Goal: Task Accomplishment & Management: Complete application form

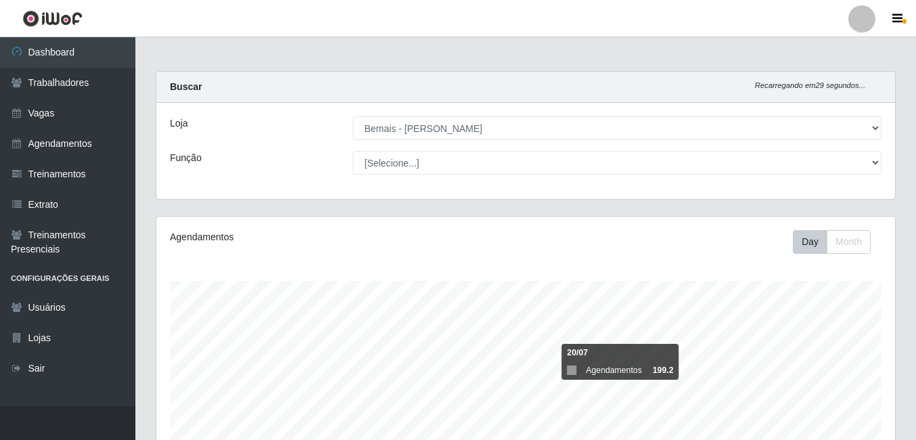
select select "230"
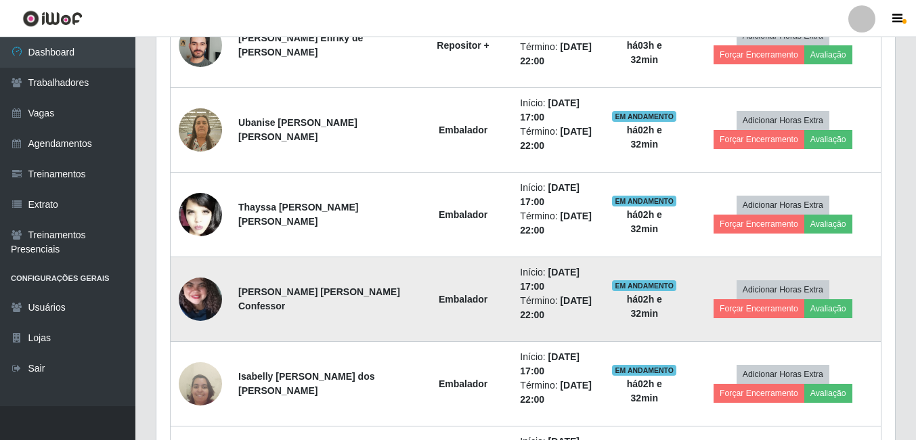
scroll to position [912, 0]
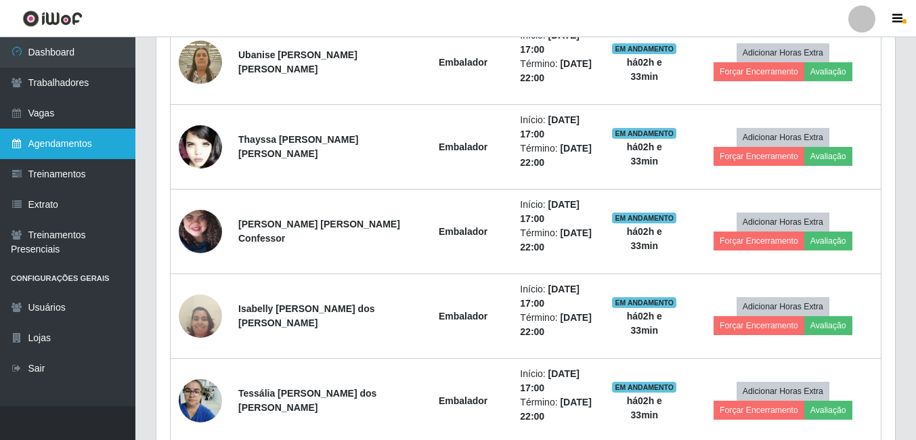
click at [77, 150] on link "Agendamentos" at bounding box center [67, 144] width 135 height 30
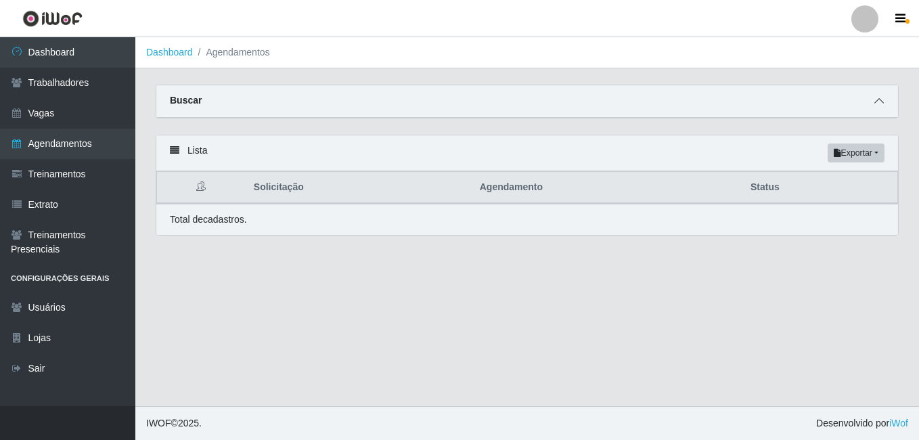
click at [880, 106] on icon at bounding box center [879, 100] width 9 height 9
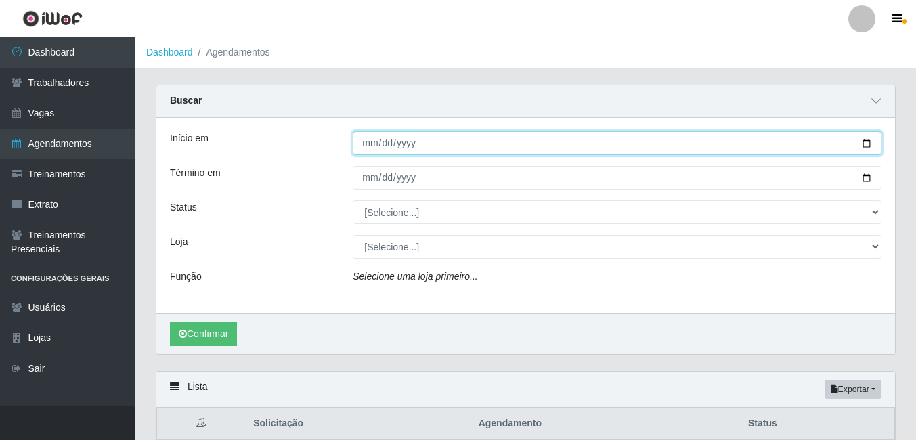
click at [433, 148] on input "Início em" at bounding box center [617, 143] width 529 height 24
type input "[DATE]"
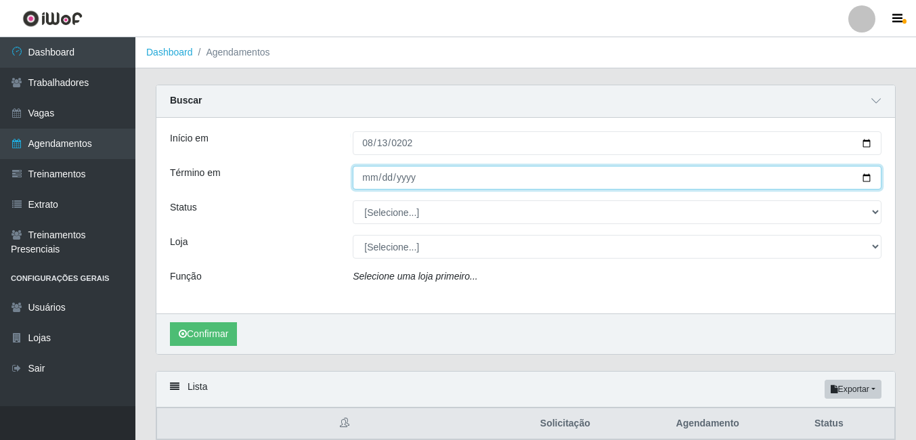
click at [401, 180] on input "Término em" at bounding box center [617, 178] width 529 height 24
click at [359, 179] on input "Término em" at bounding box center [617, 178] width 529 height 24
click at [372, 180] on input "Término em" at bounding box center [617, 178] width 529 height 24
type input "[DATE]"
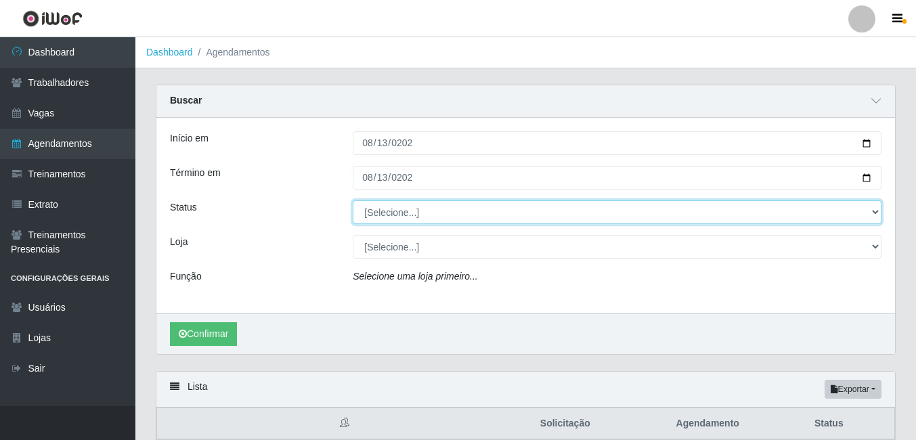
click at [394, 217] on select "[Selecione...] AGENDADO AGUARDANDO LIBERAR EM ANDAMENTO EM REVISÃO FINALIZADO C…" at bounding box center [617, 212] width 529 height 24
select select "FALTA"
click at [353, 201] on select "[Selecione...] AGENDADO AGUARDANDO LIBERAR EM ANDAMENTO EM REVISÃO FINALIZADO C…" at bounding box center [617, 212] width 529 height 24
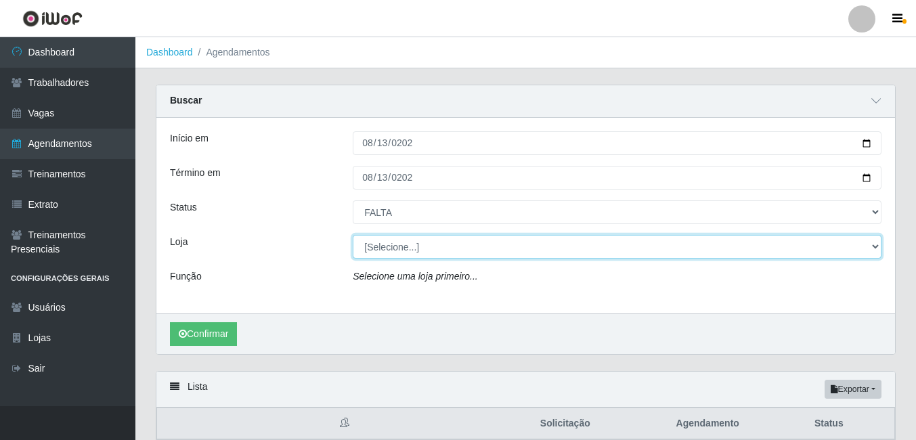
click at [421, 250] on select "[Selecione...] [PERSON_NAME]" at bounding box center [617, 247] width 529 height 24
select select "230"
click at [353, 236] on select "[Selecione...] [PERSON_NAME]" at bounding box center [617, 247] width 529 height 24
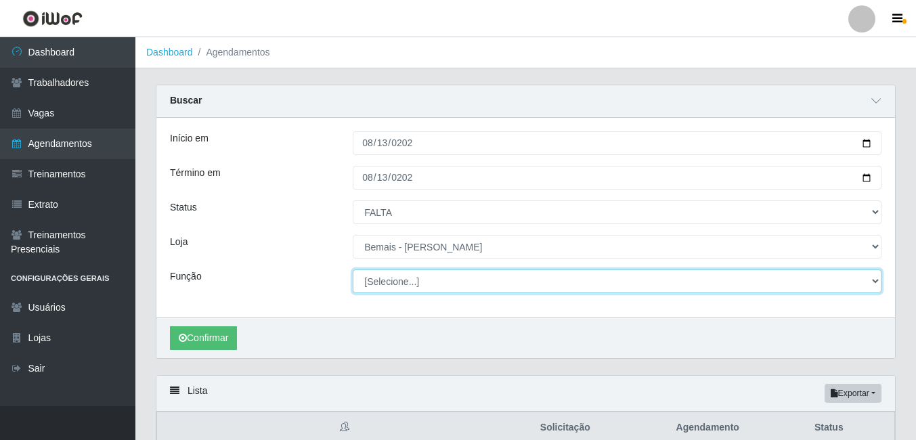
click at [384, 286] on select "[Selecione...] ASG ASG + ASG ++ Auxiliar de Depósito Auxiliar de Depósito + Aux…" at bounding box center [617, 281] width 529 height 24
select select "82"
click at [353, 270] on select "[Selecione...] ASG ASG + ASG ++ Auxiliar de Depósito Auxiliar de Depósito + Aux…" at bounding box center [617, 281] width 529 height 24
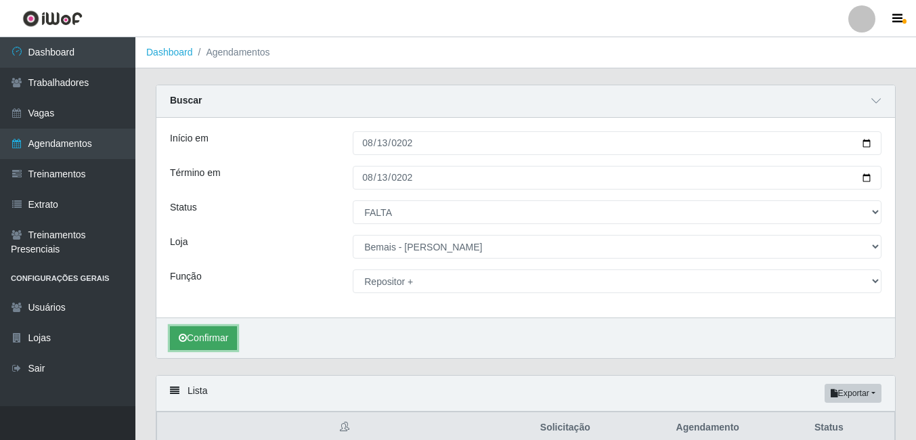
click at [217, 333] on button "Confirmar" at bounding box center [203, 338] width 67 height 24
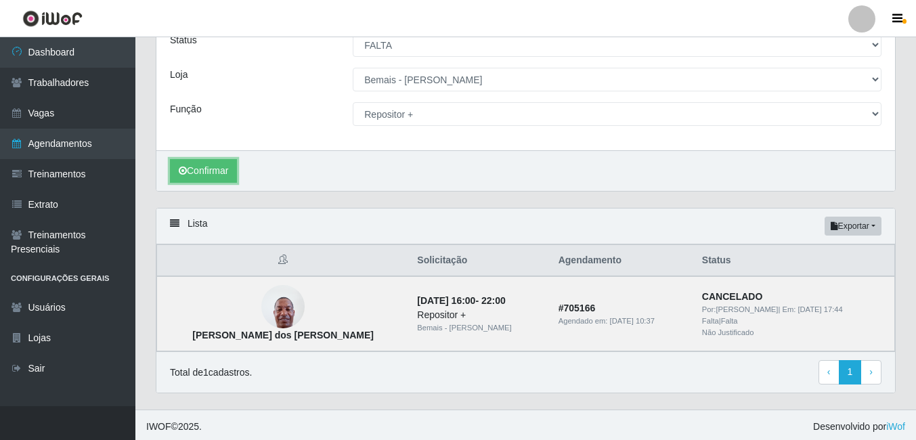
scroll to position [171, 0]
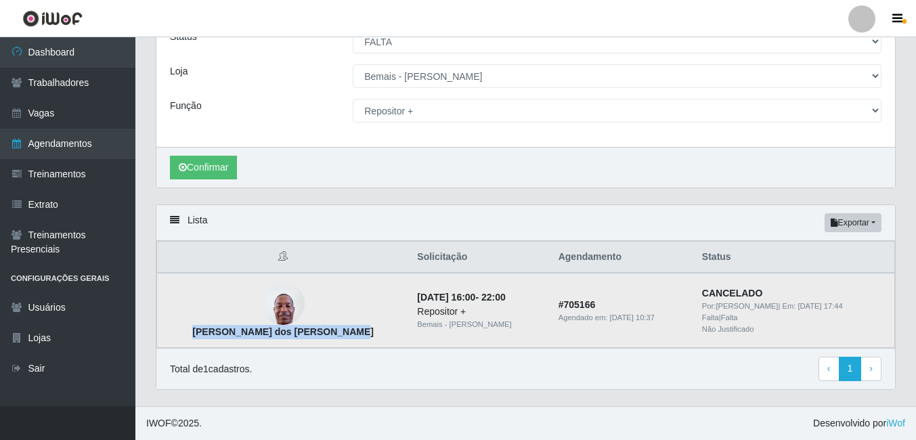
drag, startPoint x: 183, startPoint y: 330, endPoint x: 331, endPoint y: 336, distance: 147.7
click at [331, 336] on td "[PERSON_NAME] dos [PERSON_NAME]" at bounding box center [283, 310] width 252 height 75
drag, startPoint x: 331, startPoint y: 336, endPoint x: 303, endPoint y: 330, distance: 28.4
copy strong "[PERSON_NAME] dos [PERSON_NAME]"
